Goal: Navigation & Orientation: Find specific page/section

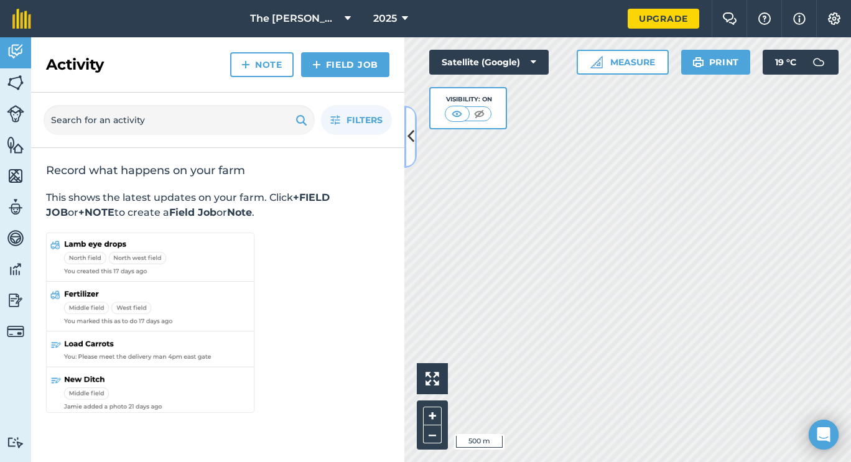
click at [409, 135] on icon at bounding box center [410, 137] width 7 height 22
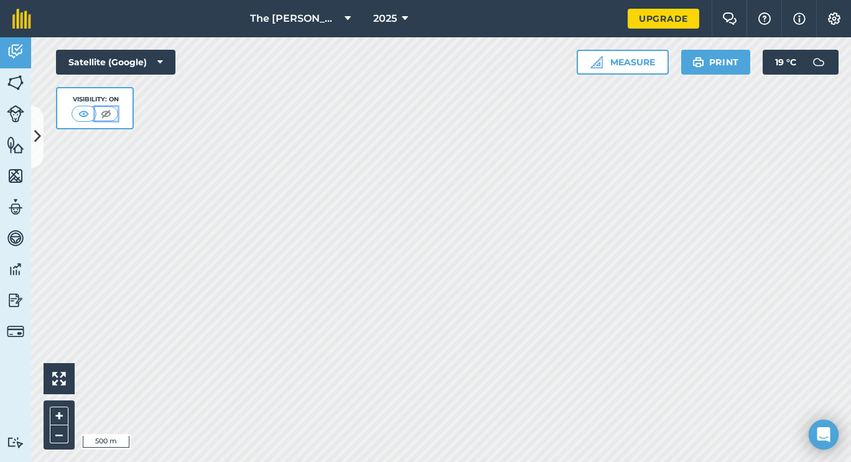
click at [104, 115] on img at bounding box center [106, 114] width 16 height 12
click at [82, 114] on img at bounding box center [84, 114] width 16 height 12
click at [61, 414] on button "+" at bounding box center [59, 416] width 19 height 19
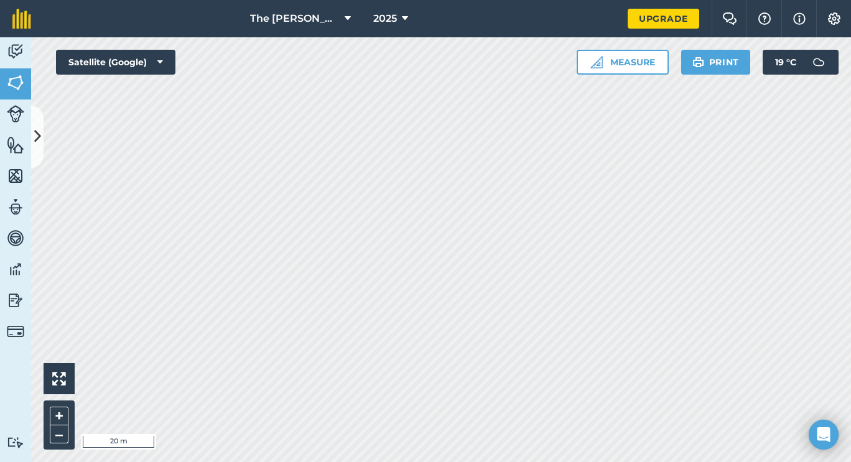
click at [553, 461] on html "The [PERSON_NAME] Shoot 2025 Upgrade Farm Chat Help Info Settings Map printing …" at bounding box center [425, 231] width 851 height 462
click at [34, 151] on button at bounding box center [37, 137] width 12 height 62
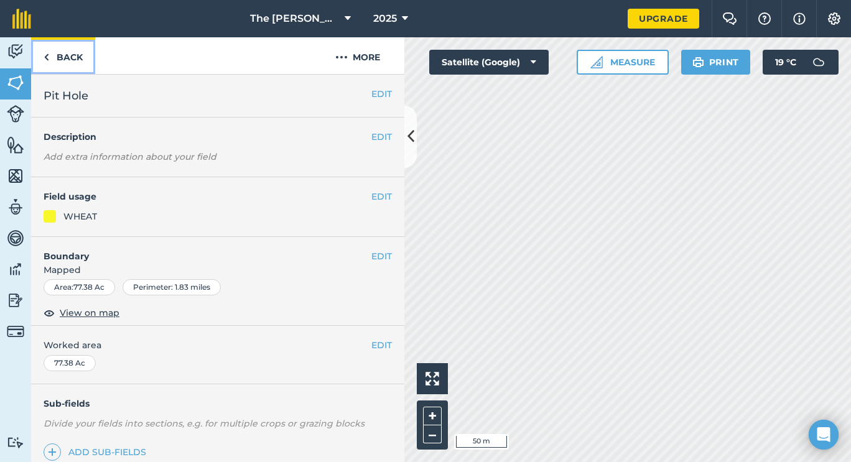
click at [68, 55] on link "Back" at bounding box center [63, 55] width 64 height 37
click at [64, 63] on link "Back" at bounding box center [63, 55] width 64 height 37
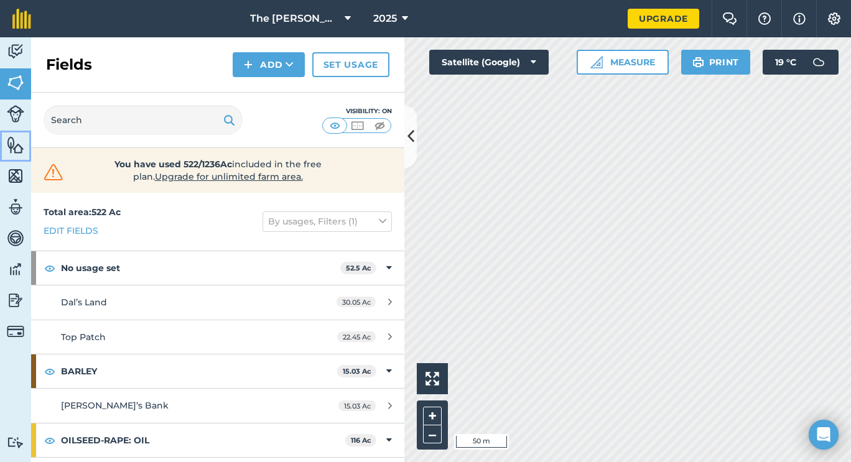
click at [16, 146] on img at bounding box center [15, 145] width 17 height 19
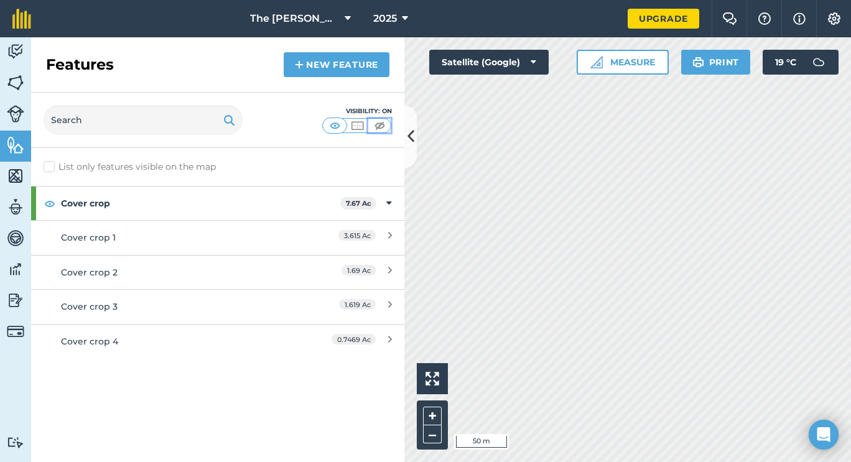
click at [378, 125] on img at bounding box center [380, 125] width 16 height 12
click at [363, 127] on img at bounding box center [358, 125] width 16 height 12
click at [338, 128] on img at bounding box center [335, 125] width 16 height 12
click at [413, 138] on icon at bounding box center [410, 137] width 7 height 22
